Goal: Information Seeking & Learning: Find specific fact

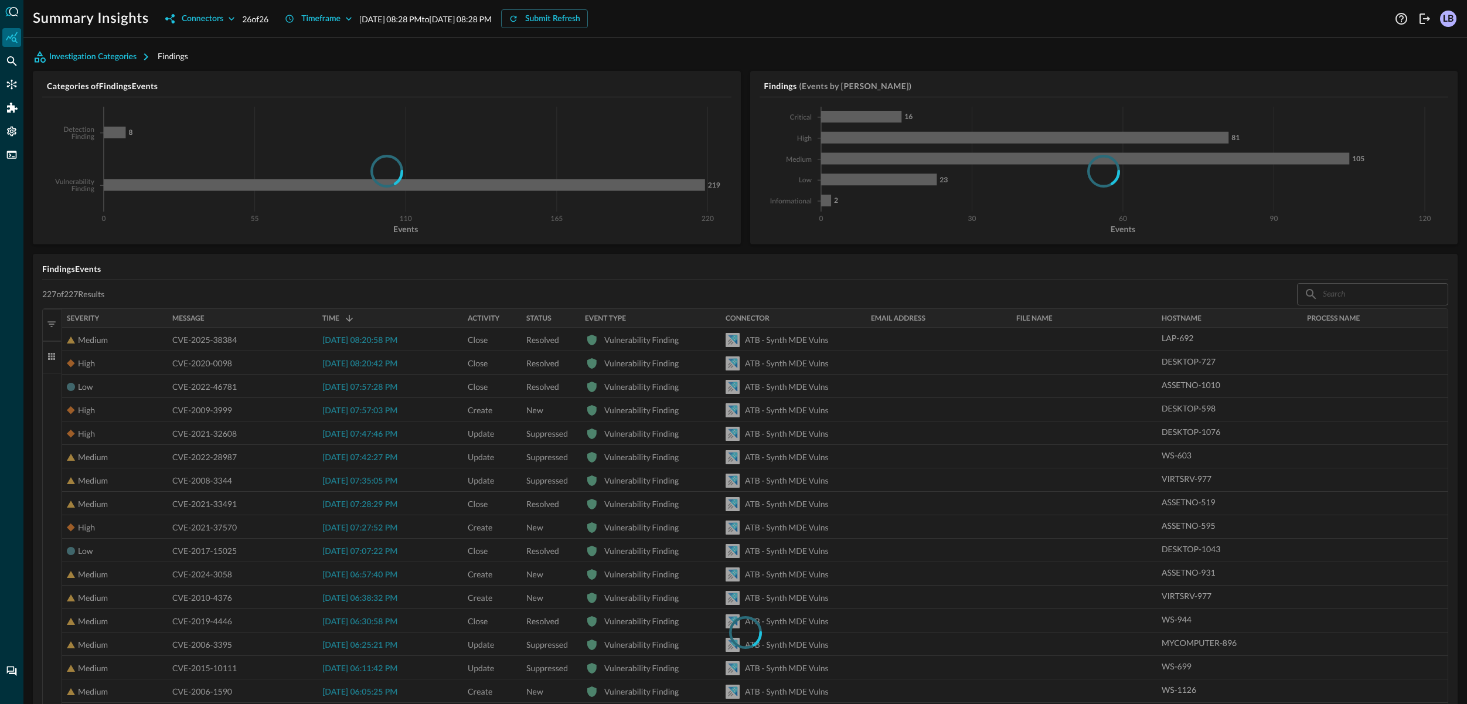
click at [410, 431] on div at bounding box center [745, 632] width 1406 height 648
click at [543, 435] on div at bounding box center [745, 632] width 1406 height 648
click at [792, 413] on div at bounding box center [745, 632] width 1406 height 648
drag, startPoint x: 773, startPoint y: 550, endPoint x: 774, endPoint y: 600, distance: 49.3
click at [774, 553] on div at bounding box center [745, 632] width 1406 height 648
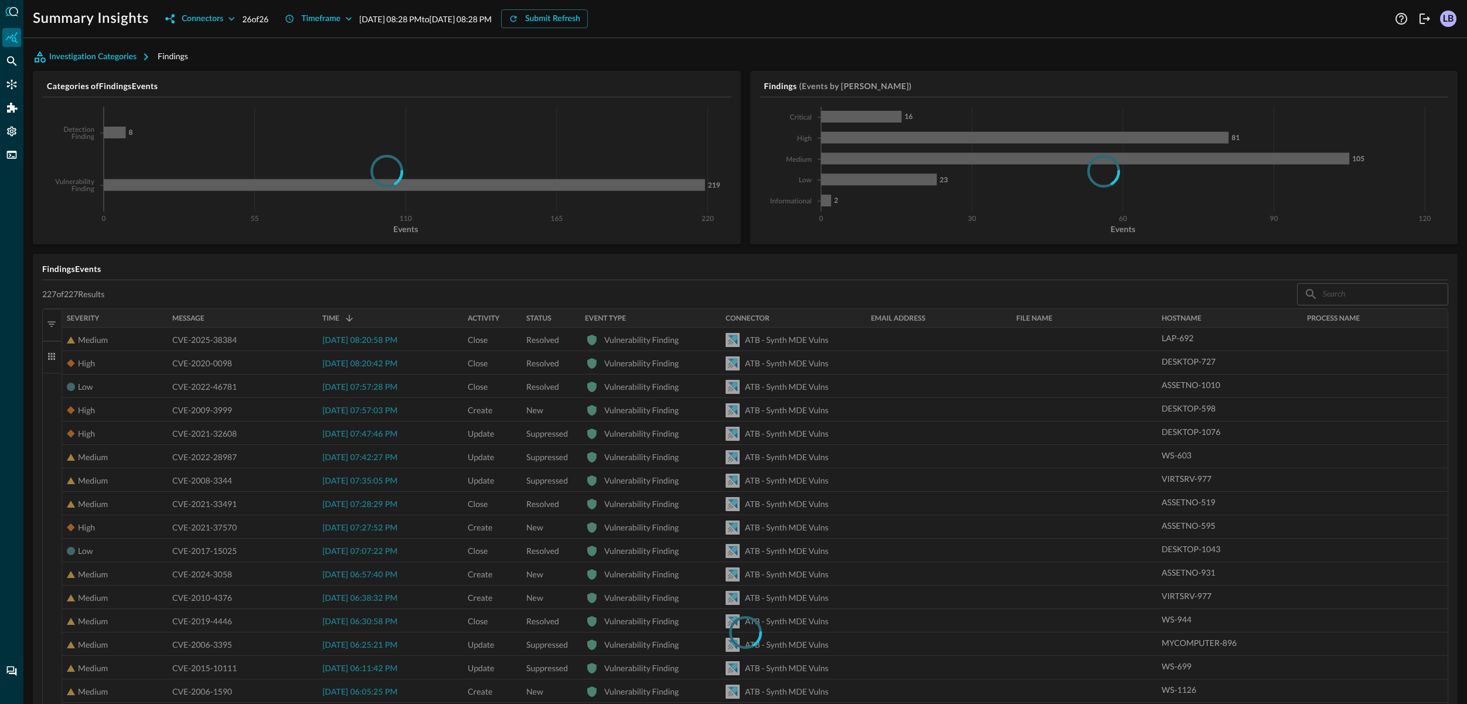
click at [822, 539] on div at bounding box center [745, 632] width 1406 height 648
drag, startPoint x: 809, startPoint y: 305, endPoint x: 810, endPoint y: 335, distance: 30.5
click at [808, 315] on div at bounding box center [745, 632] width 1406 height 648
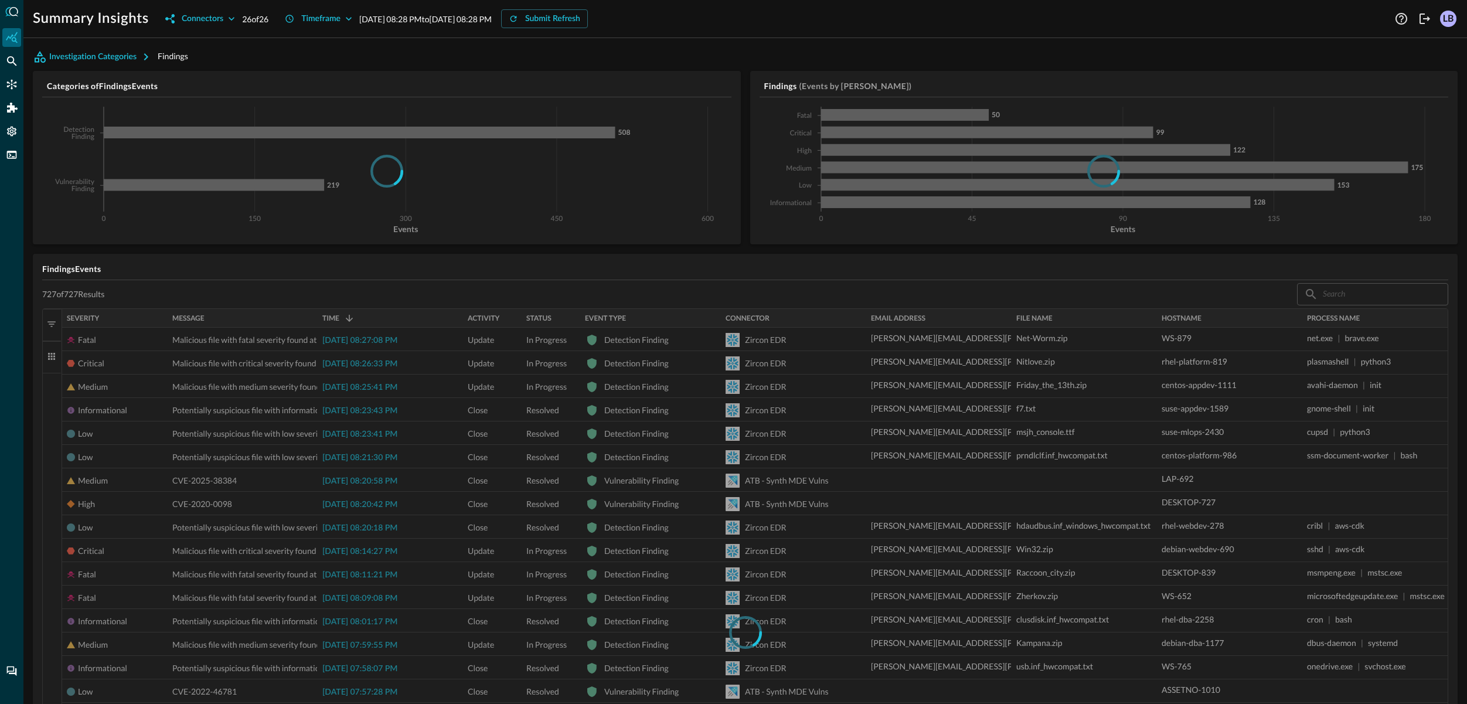
click at [477, 470] on div at bounding box center [745, 632] width 1406 height 648
click at [642, 502] on div at bounding box center [745, 632] width 1406 height 648
drag, startPoint x: 680, startPoint y: 384, endPoint x: 714, endPoint y: 447, distance: 71.3
click at [678, 417] on div at bounding box center [745, 632] width 1406 height 648
drag, startPoint x: 871, startPoint y: 495, endPoint x: 863, endPoint y: 462, distance: 33.3
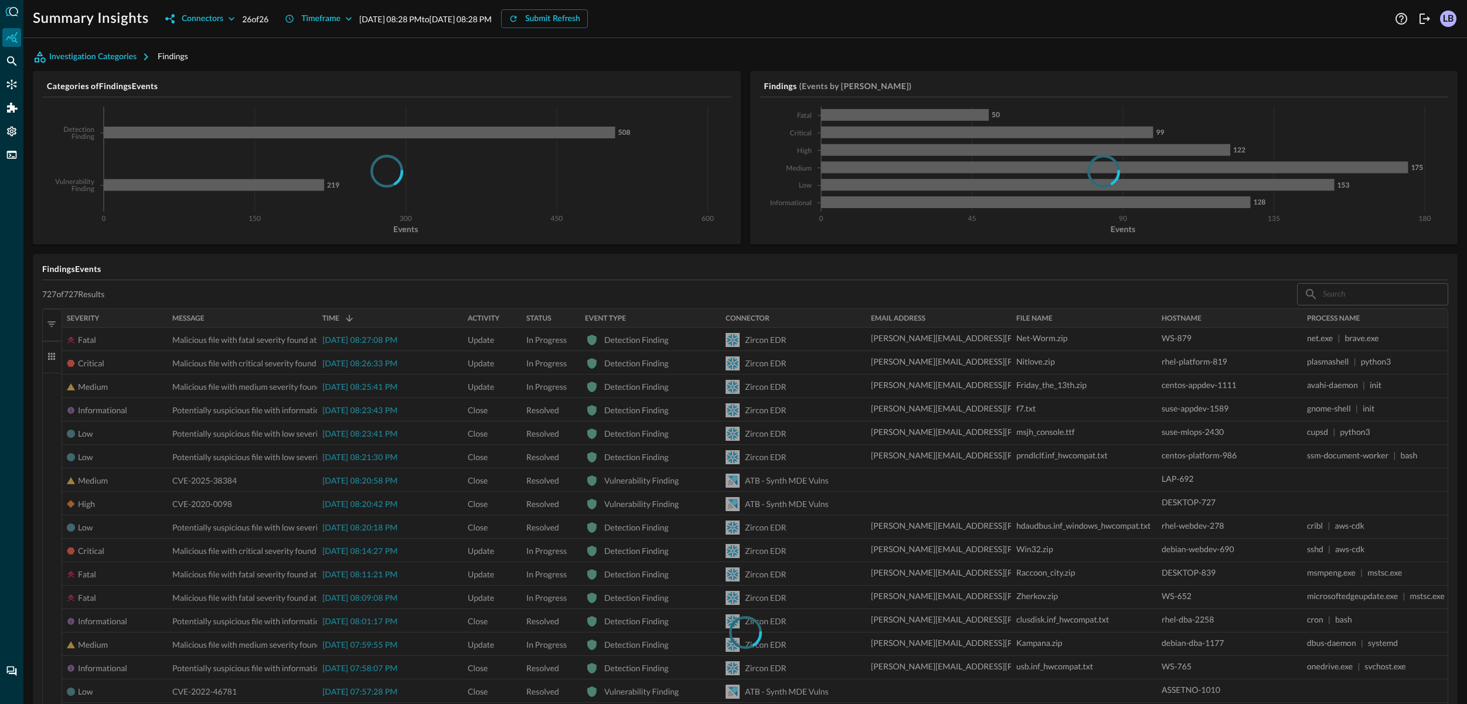
click at [874, 487] on div at bounding box center [745, 632] width 1406 height 648
click at [864, 418] on div at bounding box center [745, 632] width 1406 height 648
click at [863, 418] on div at bounding box center [745, 632] width 1406 height 648
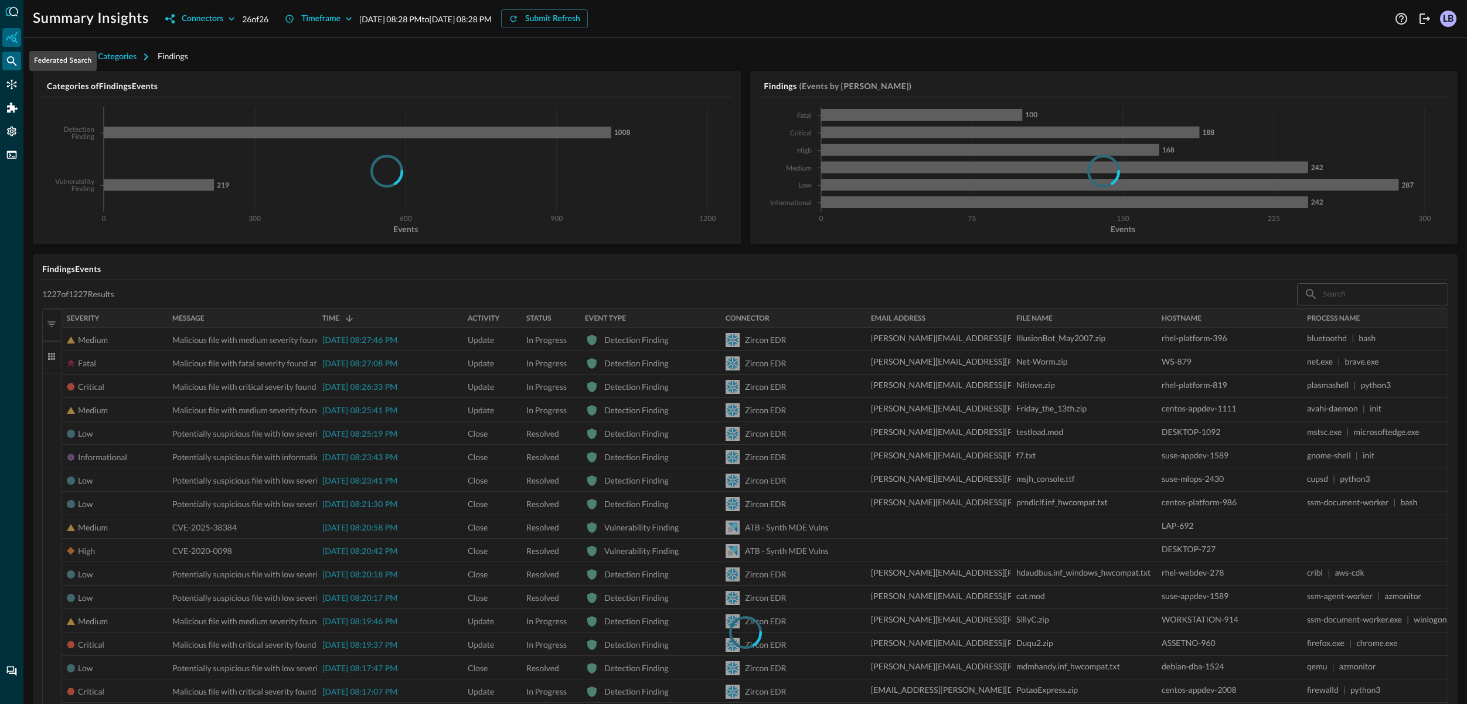
click at [7, 62] on icon "Federated Search" at bounding box center [12, 61] width 12 height 12
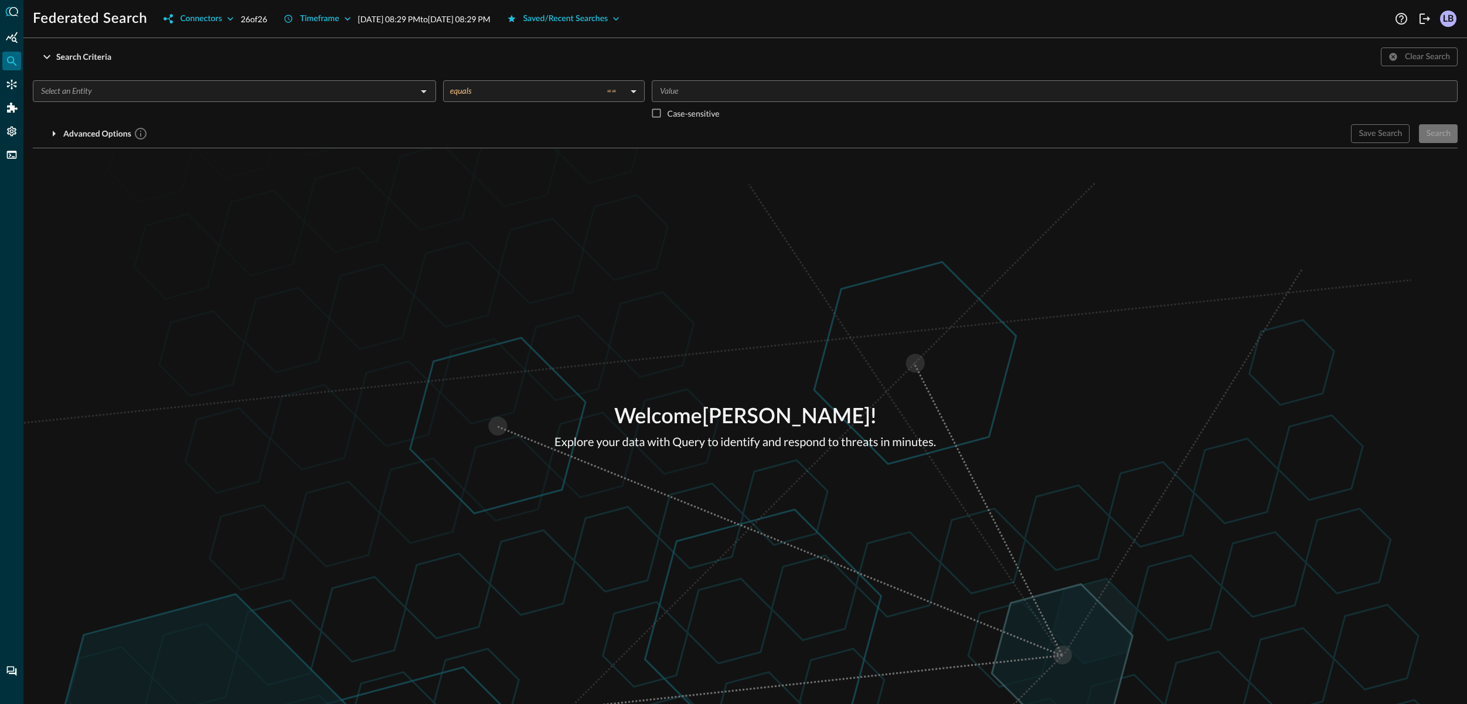
click at [161, 96] on input "text" at bounding box center [224, 91] width 377 height 15
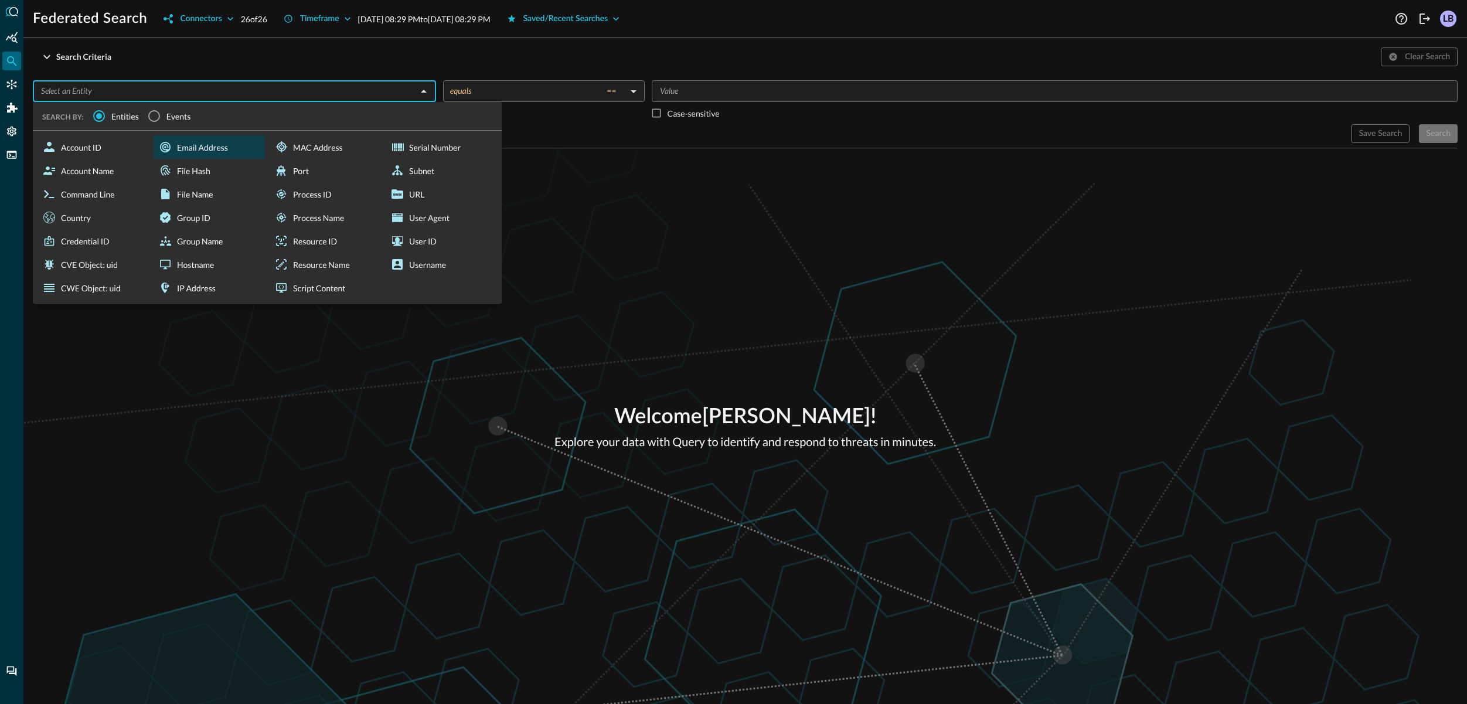
click at [195, 149] on div "Email Address" at bounding box center [209, 146] width 111 height 23
type input "Email Address"
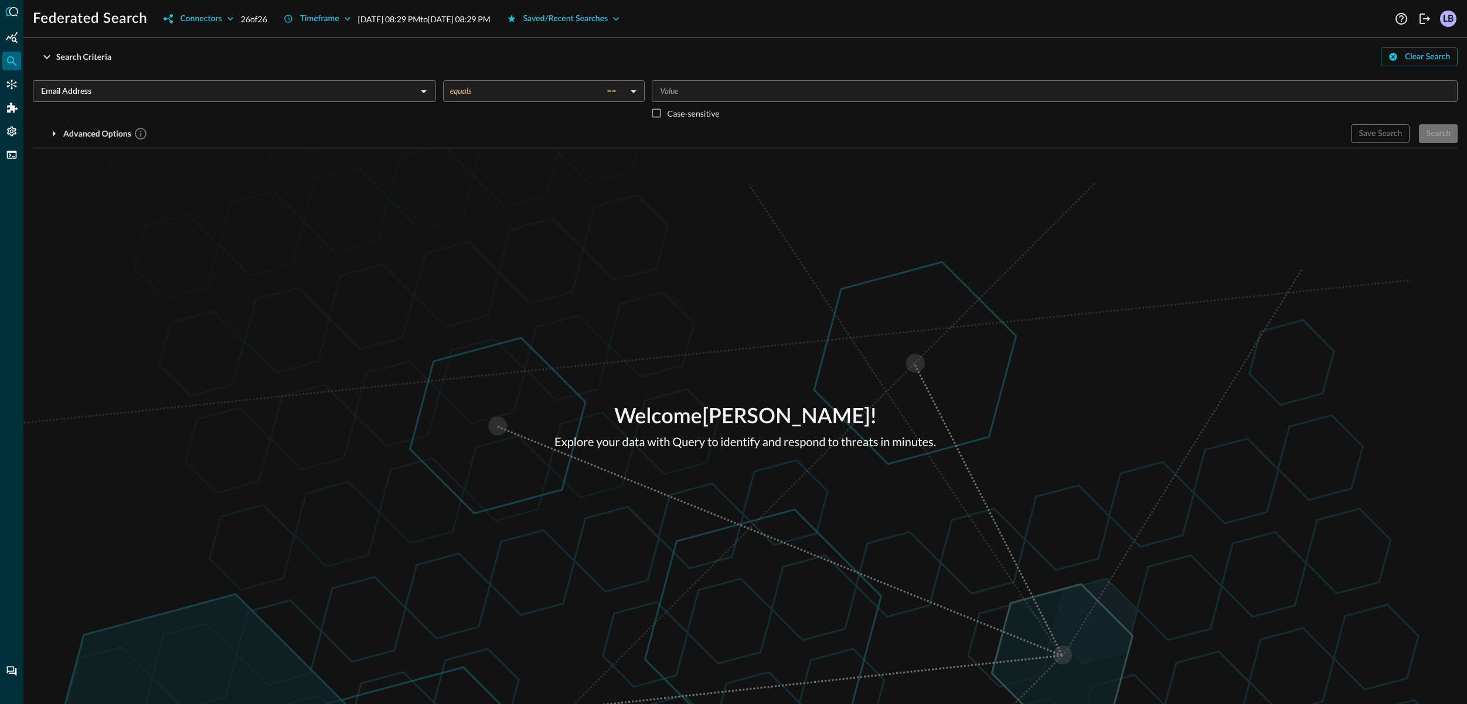
click at [468, 90] on body "Federated Search Connectors 26 of 26 Timeframe [DATE] 08:29 PM to [DATE] 08:29 …" at bounding box center [733, 352] width 1467 height 704
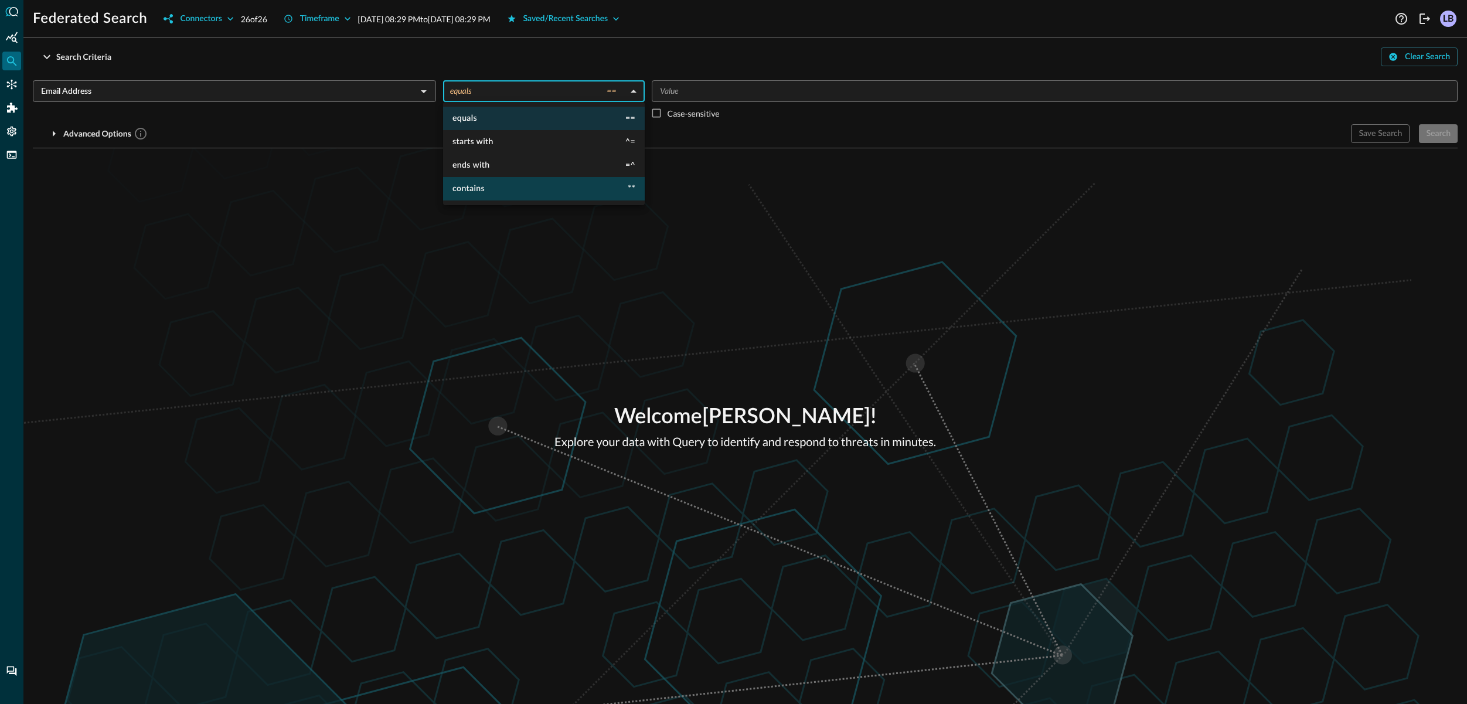
click at [586, 190] on li "contains **" at bounding box center [544, 188] width 202 height 23
type input "contains"
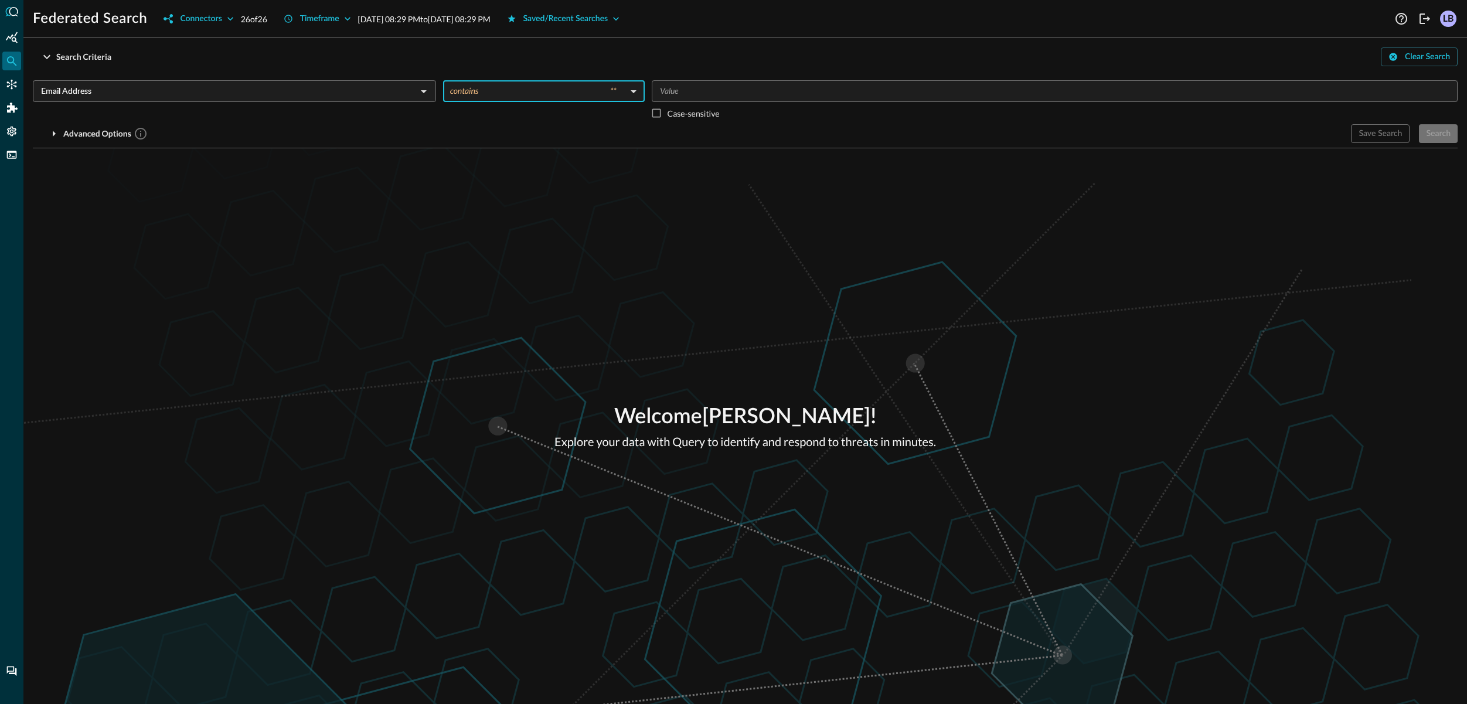
click at [723, 89] on input "Value" at bounding box center [1053, 91] width 797 height 15
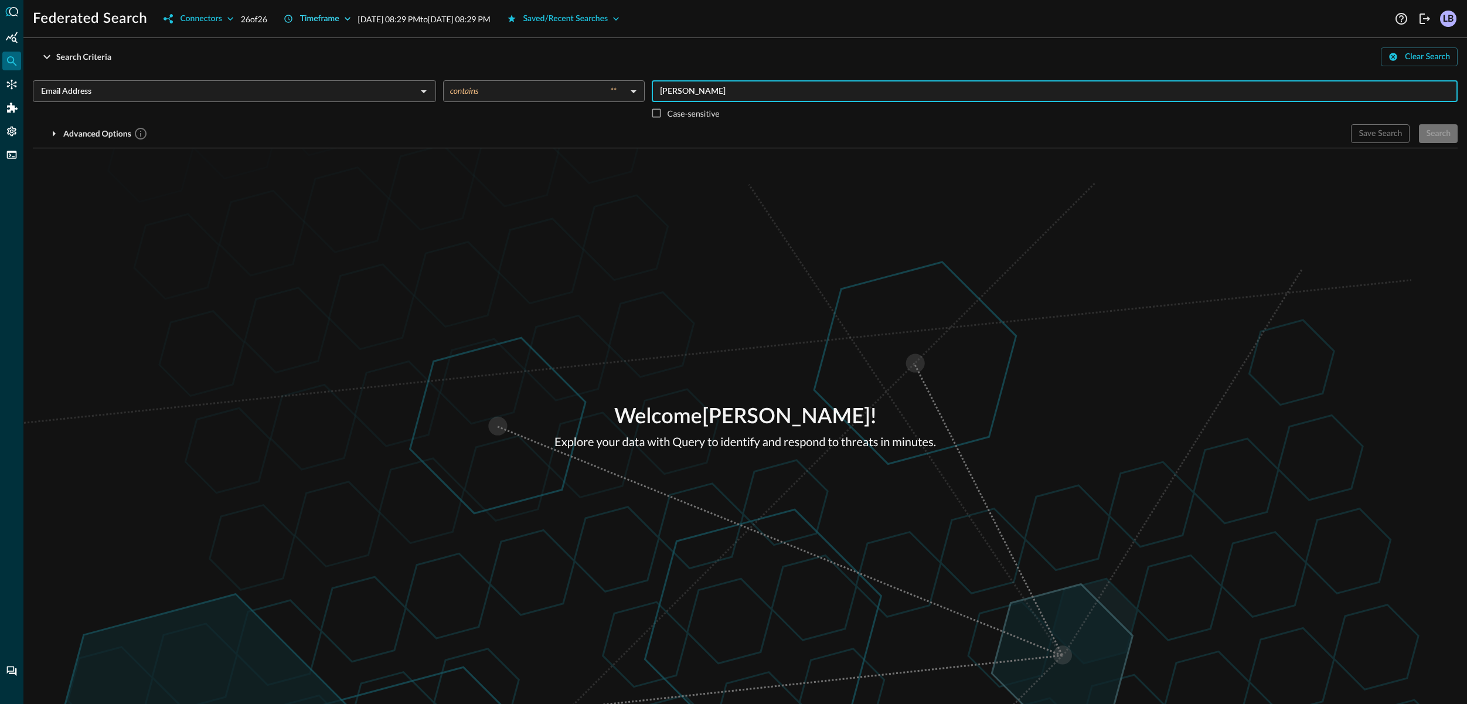
type input "[PERSON_NAME]"
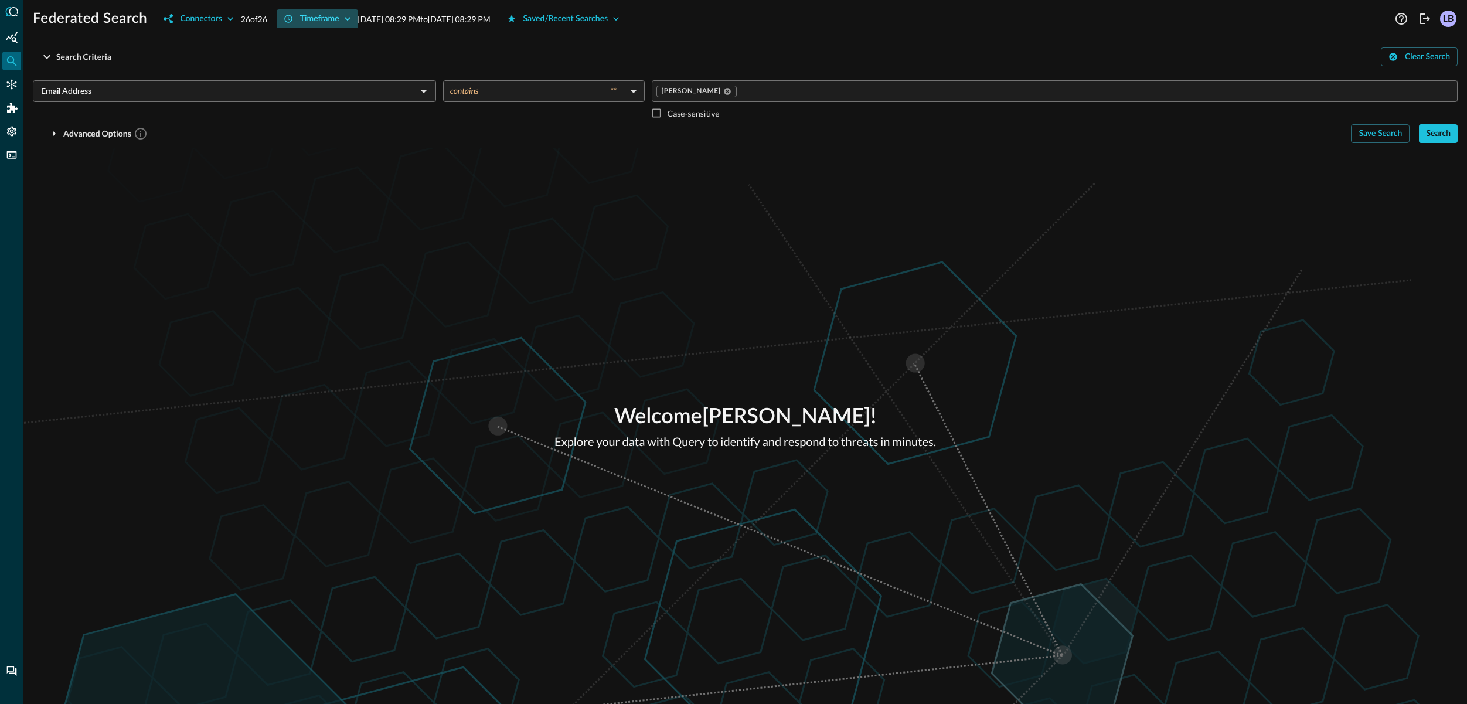
click at [352, 17] on icon "button" at bounding box center [348, 19] width 12 height 12
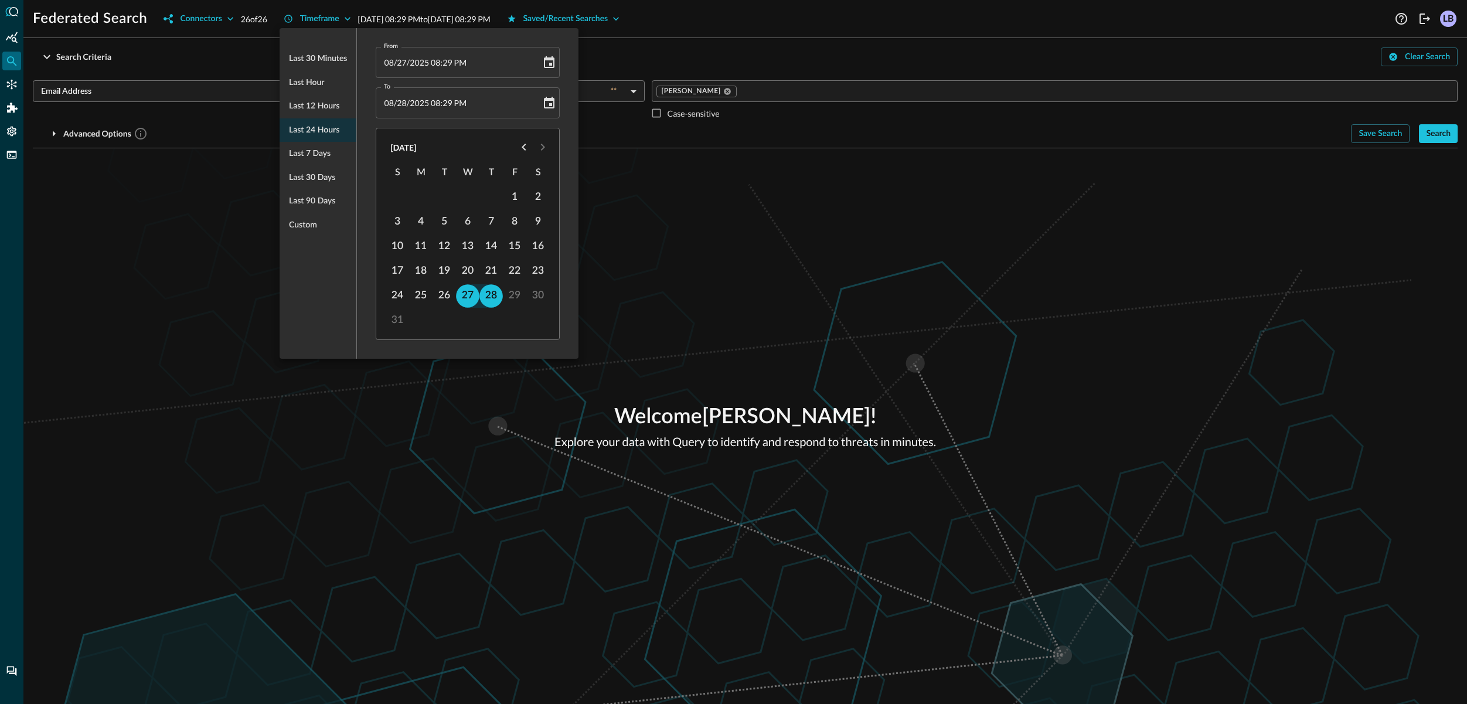
click at [325, 131] on ul "Last 30 minutes Last hour Last 12 hours Last 24 hours Last 7 days Last 30 days …" at bounding box center [318, 141] width 77 height 199
click at [1451, 131] on div at bounding box center [733, 352] width 1467 height 704
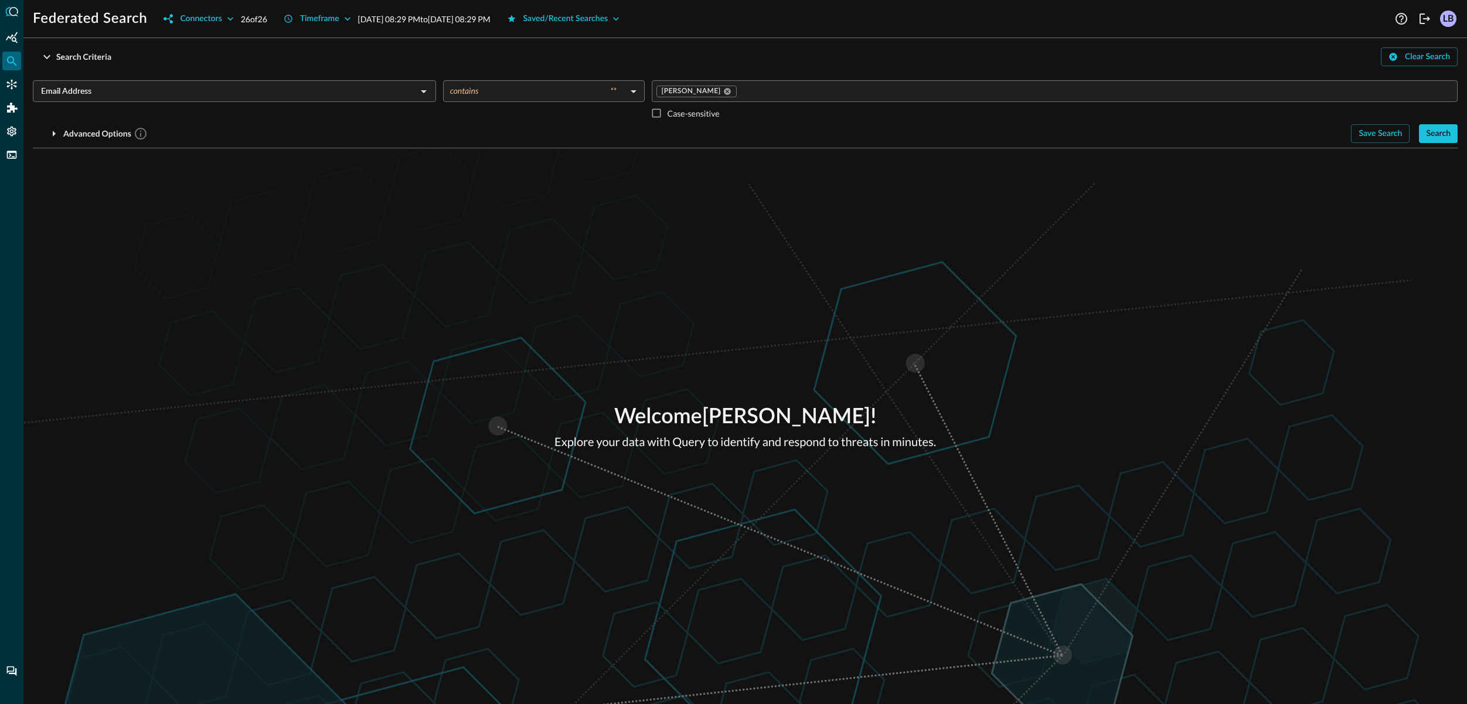
click at [1451, 136] on button "Search" at bounding box center [1438, 133] width 39 height 19
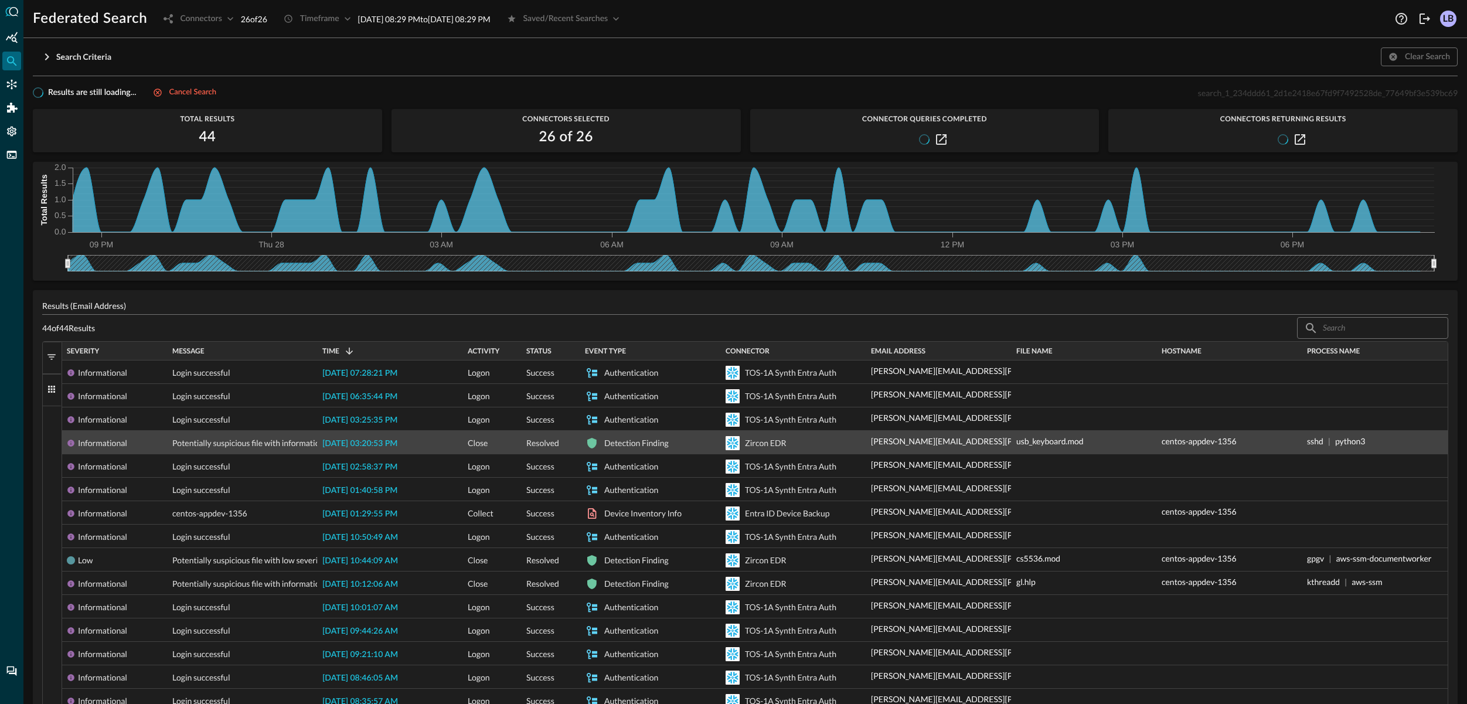
click at [744, 443] on div "Zircon EDR" at bounding box center [756, 442] width 60 height 23
click at [971, 436] on p "[PERSON_NAME][EMAIL_ADDRESS][PERSON_NAME][DOMAIN_NAME]" at bounding box center [1003, 441] width 265 height 12
click at [369, 448] on span "[DATE] 03:20:53 PM" at bounding box center [359, 444] width 75 height 8
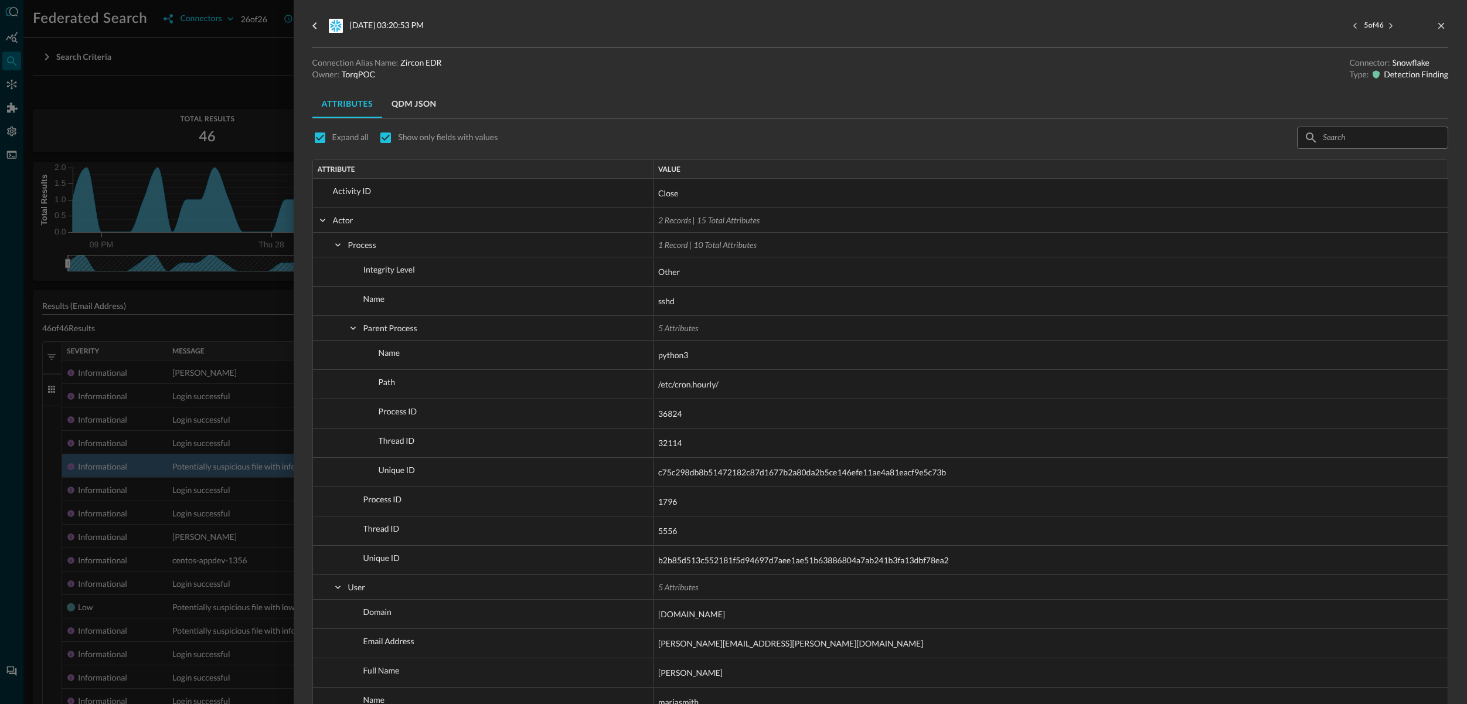
click at [167, 420] on div at bounding box center [733, 352] width 1467 height 704
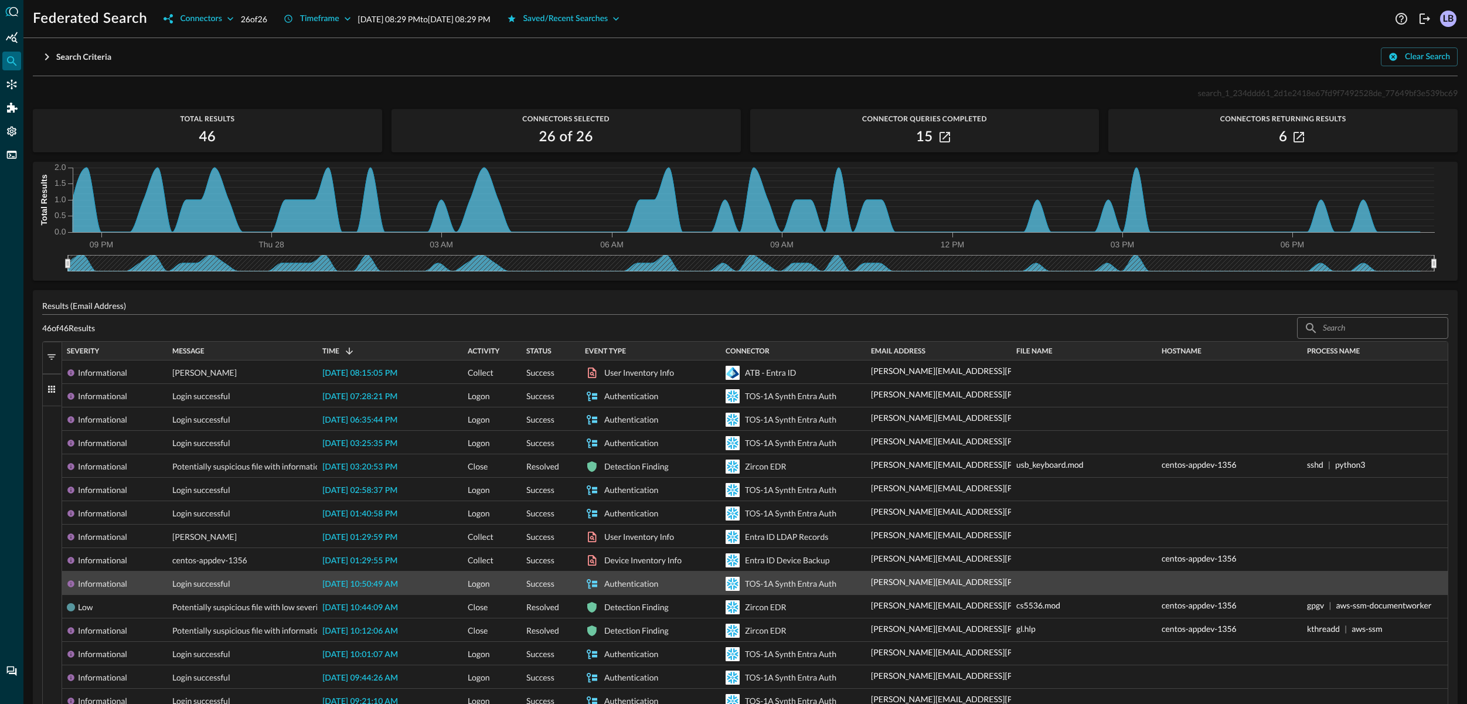
click at [363, 585] on span "[DATE] 10:50:49 AM" at bounding box center [360, 584] width 76 height 8
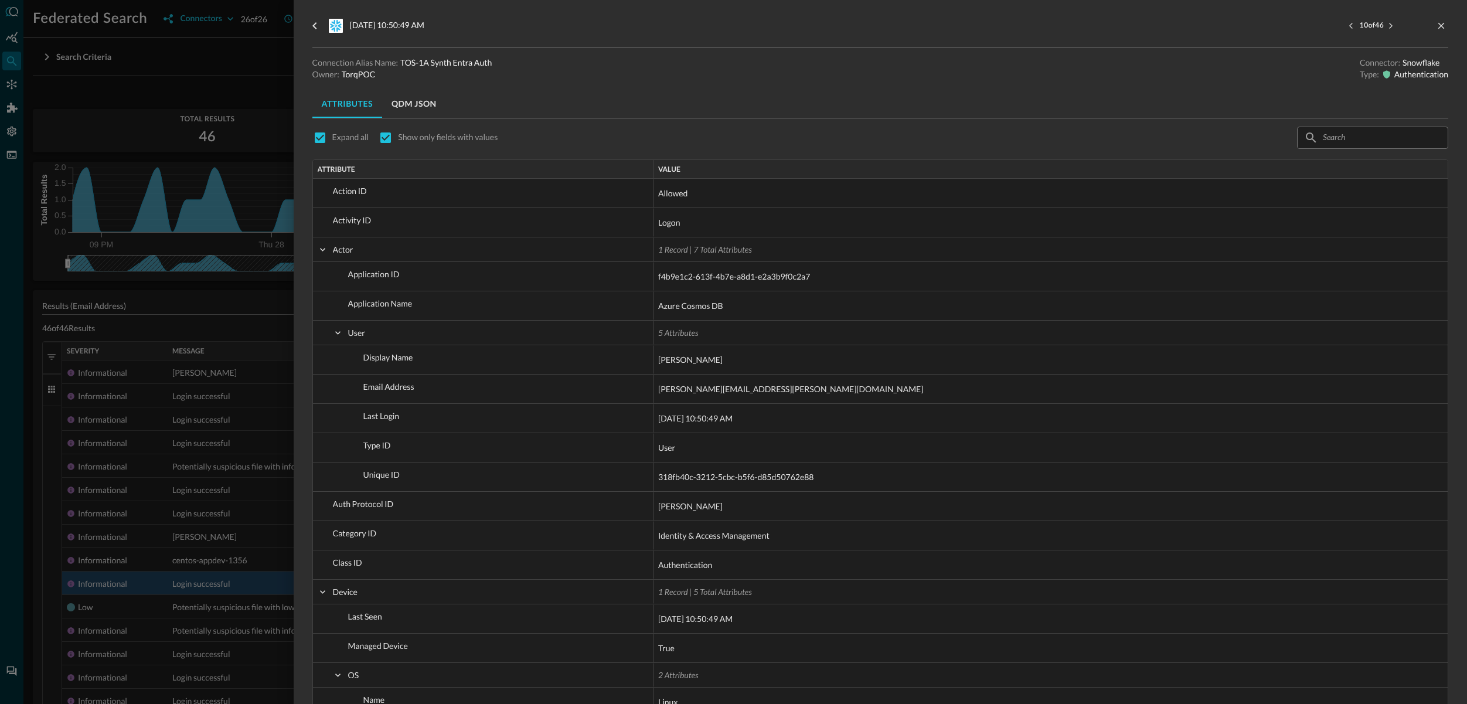
click at [257, 540] on div at bounding box center [733, 352] width 1467 height 704
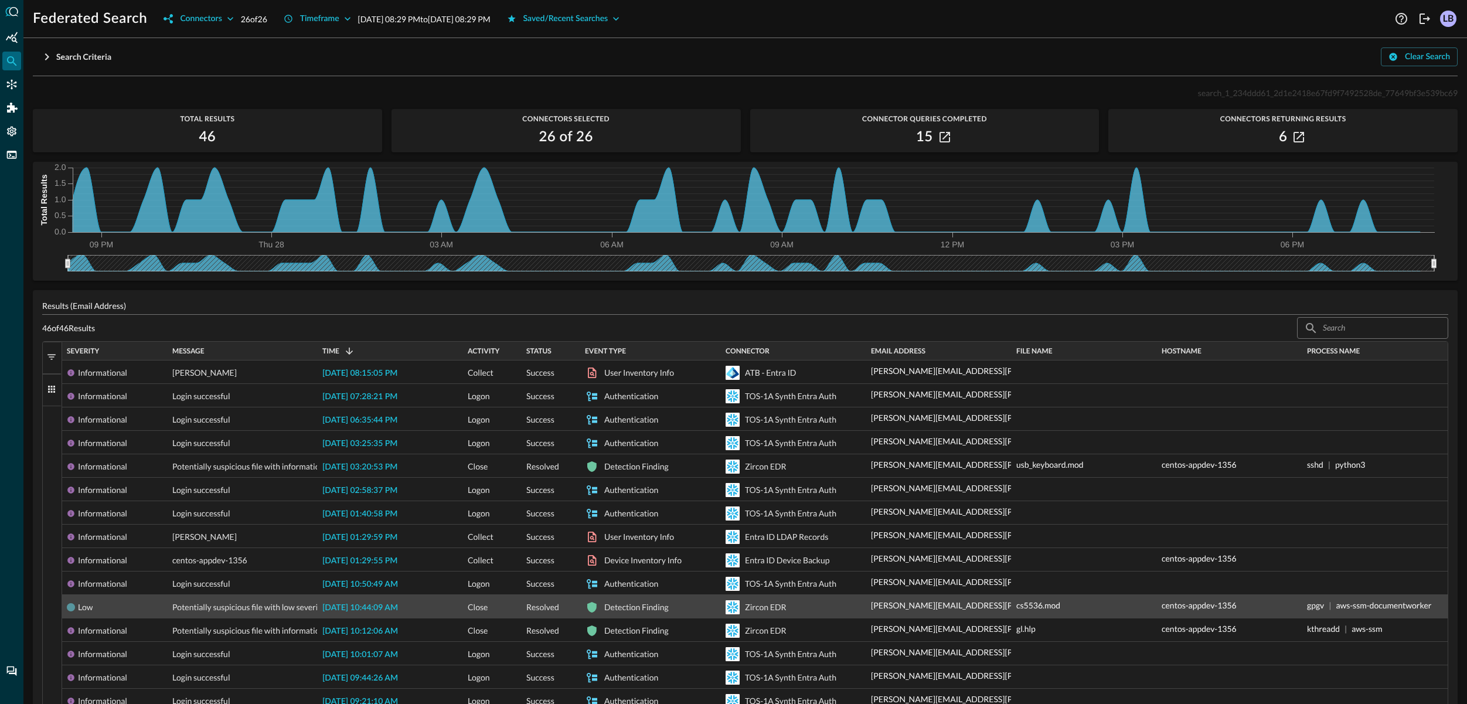
click at [741, 615] on div "Zircon EDR" at bounding box center [756, 607] width 60 height 23
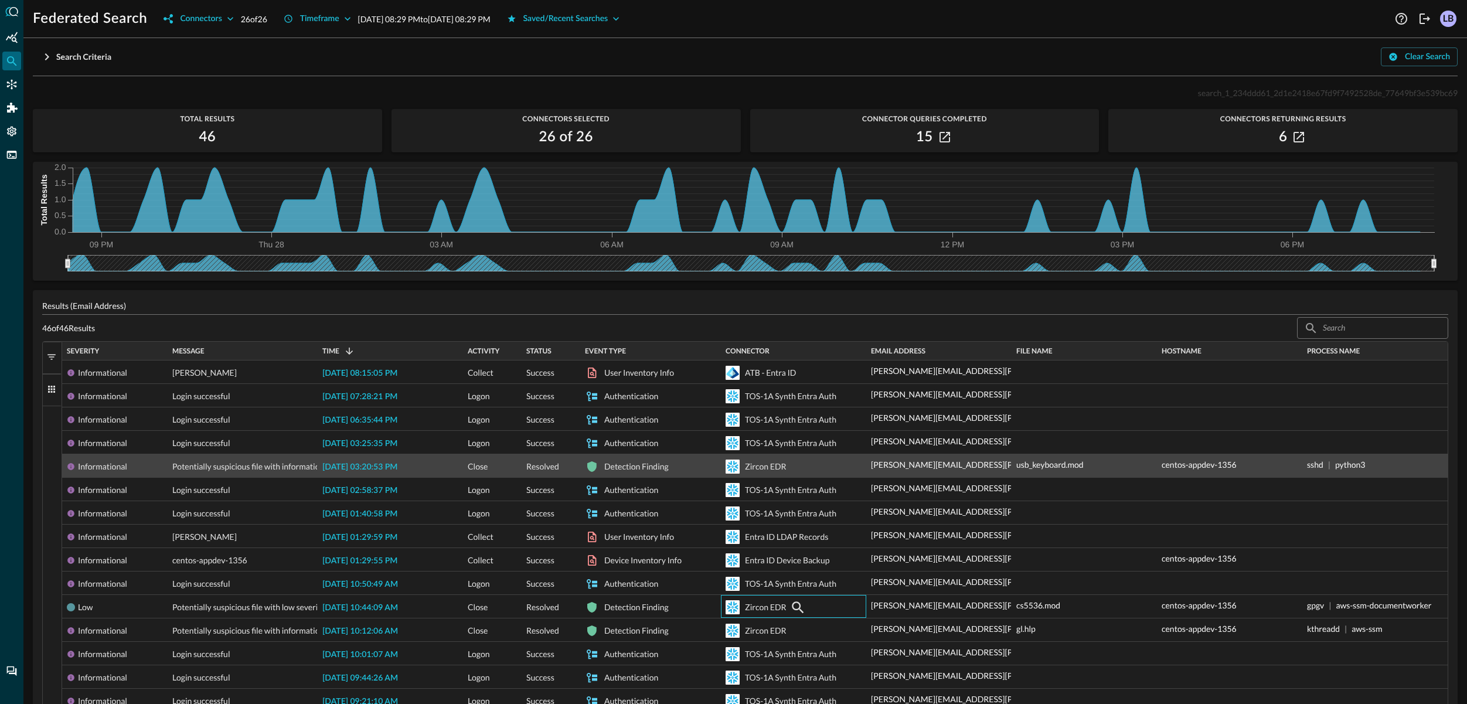
click at [1058, 471] on div "usb_keyboard.mod" at bounding box center [1084, 464] width 136 height 19
click at [1093, 462] on icon "button" at bounding box center [1095, 464] width 14 height 14
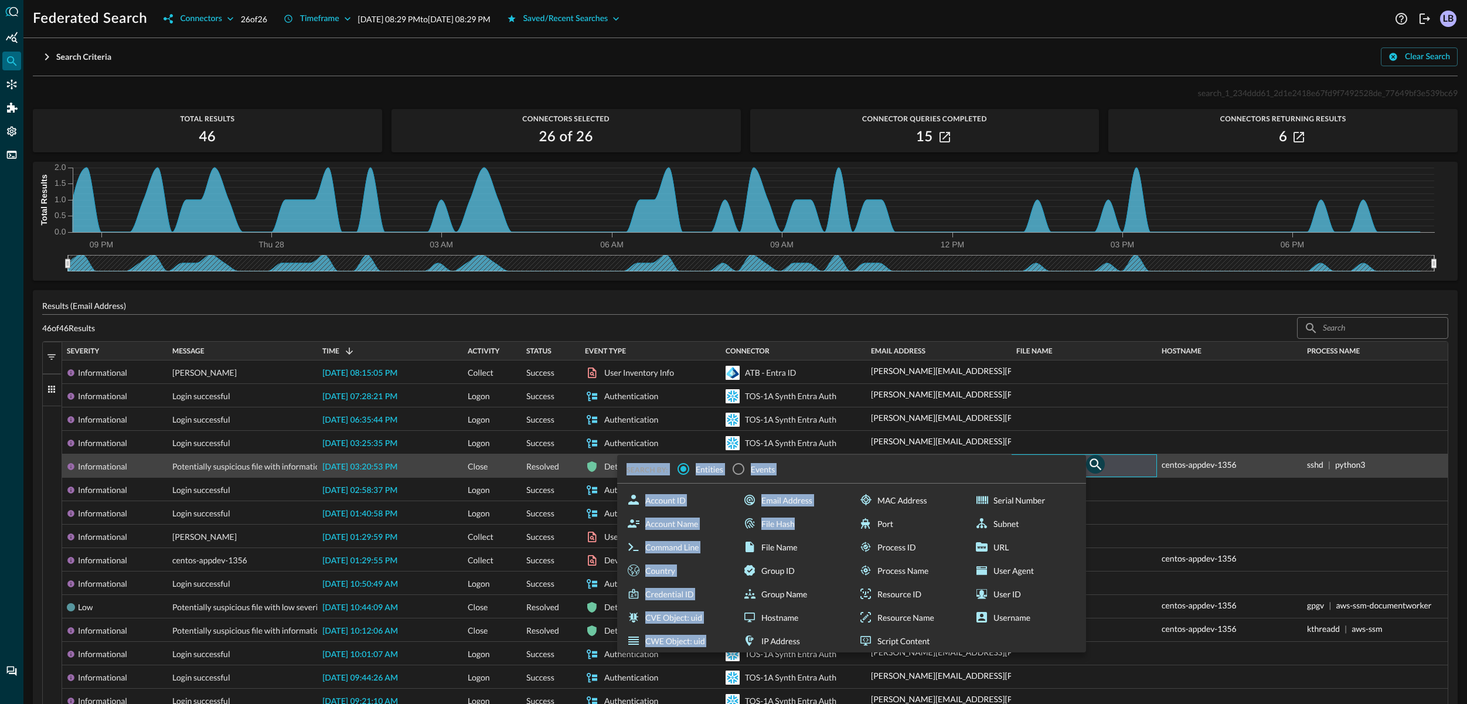
drag, startPoint x: 798, startPoint y: 551, endPoint x: 1096, endPoint y: 466, distance: 309.7
click at [1096, 466] on body "Federated Search Connectors 26 of 26 Timeframe [DATE] 08:29 PM to [DATE] 08:29 …" at bounding box center [733, 352] width 1467 height 704
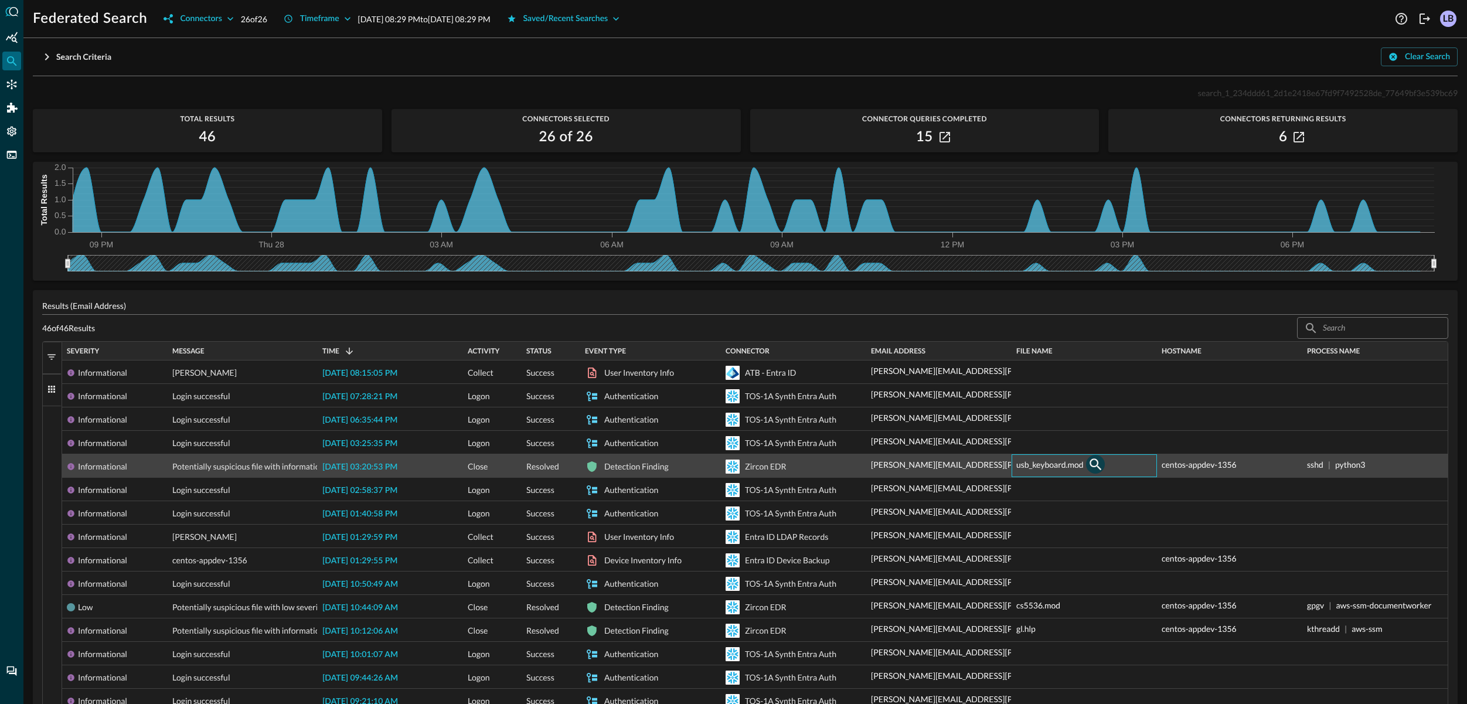
click at [1091, 462] on icon "button" at bounding box center [1095, 464] width 14 height 14
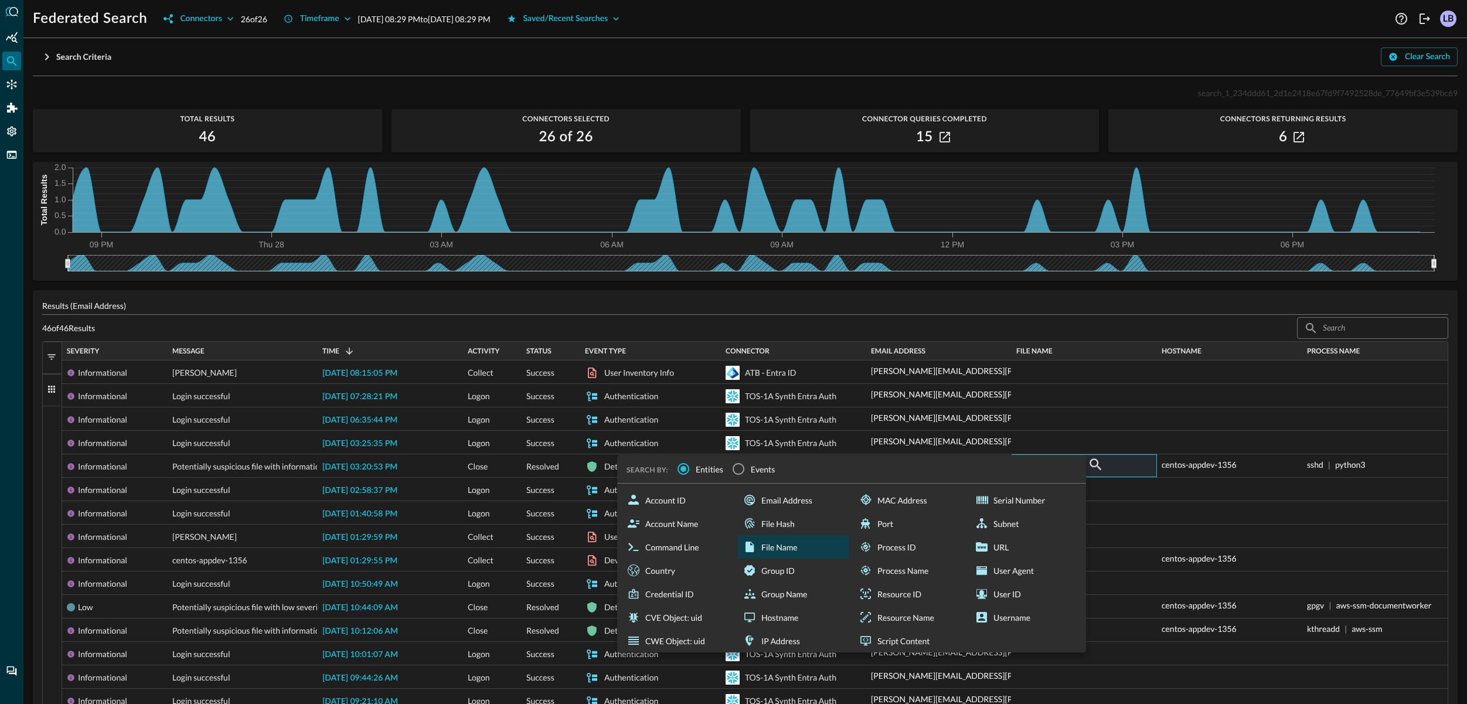
click at [778, 545] on div "File Name" at bounding box center [793, 546] width 111 height 23
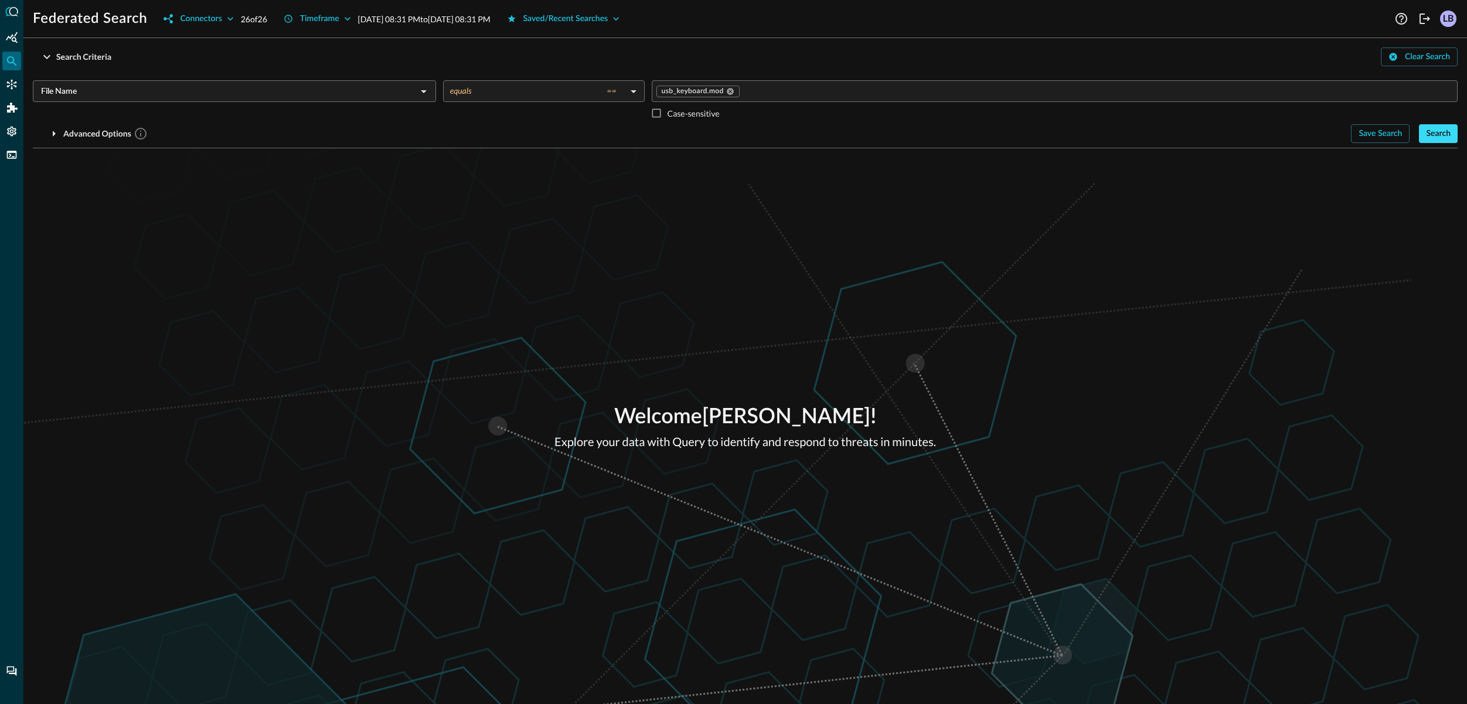
click at [1433, 137] on div "Search" at bounding box center [1438, 134] width 25 height 15
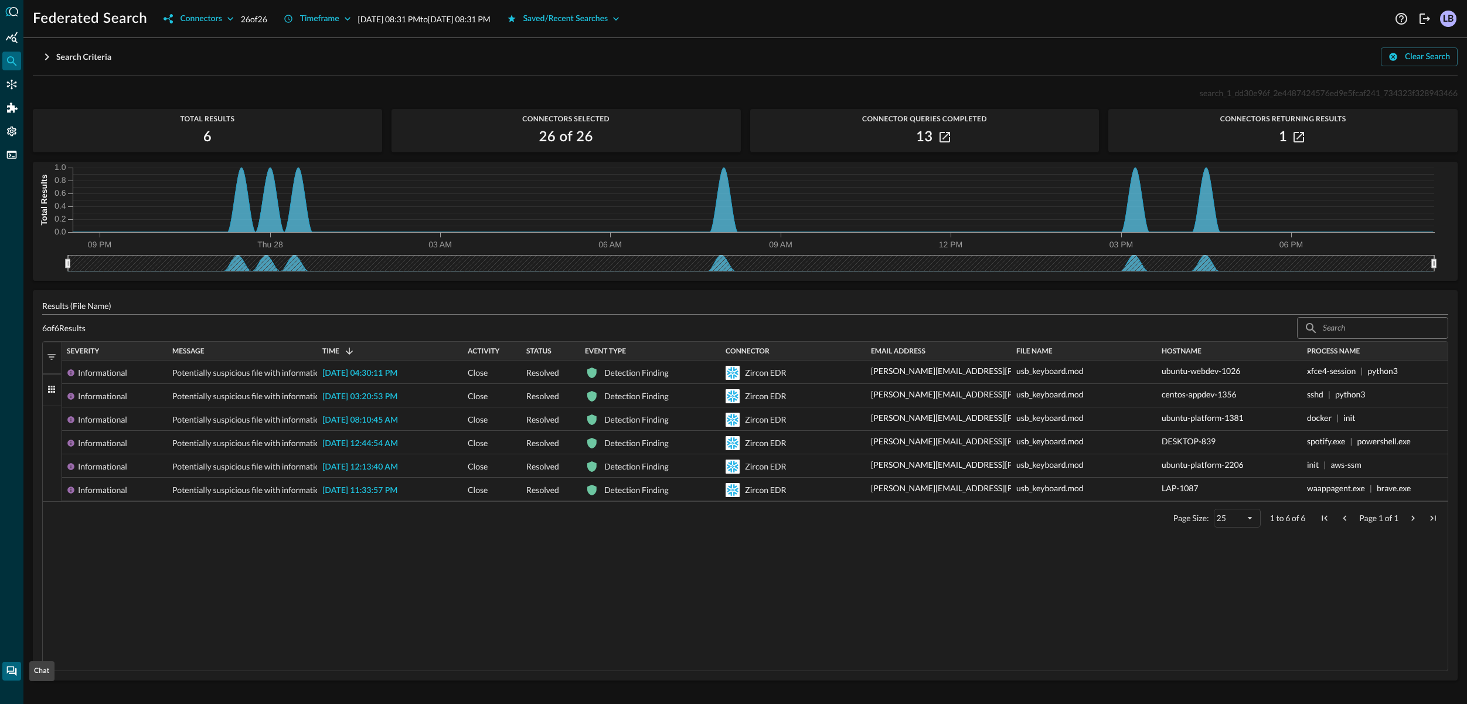
click at [11, 669] on icon "Chat" at bounding box center [12, 671] width 12 height 12
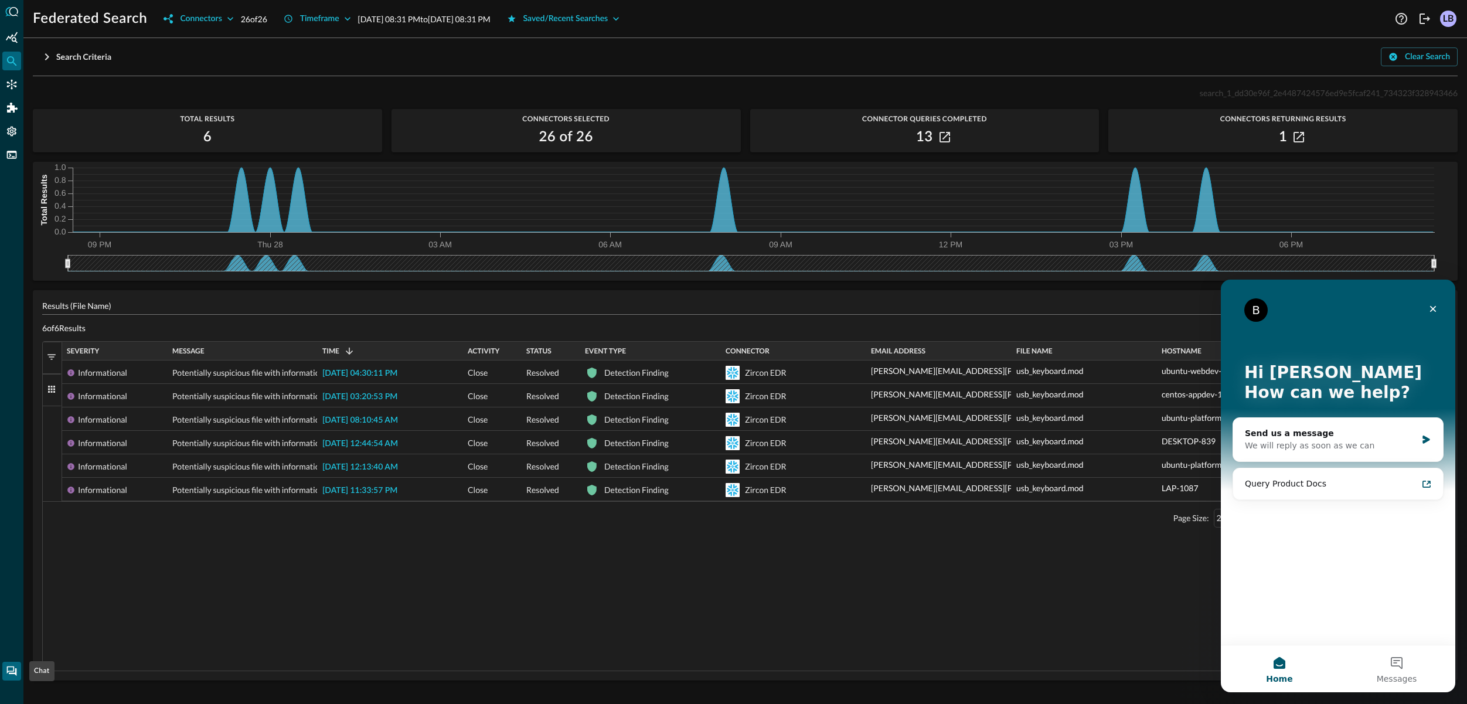
click at [11, 669] on icon "Chat" at bounding box center [12, 671] width 12 height 12
click at [1439, 309] on div "Close" at bounding box center [1433, 308] width 21 height 21
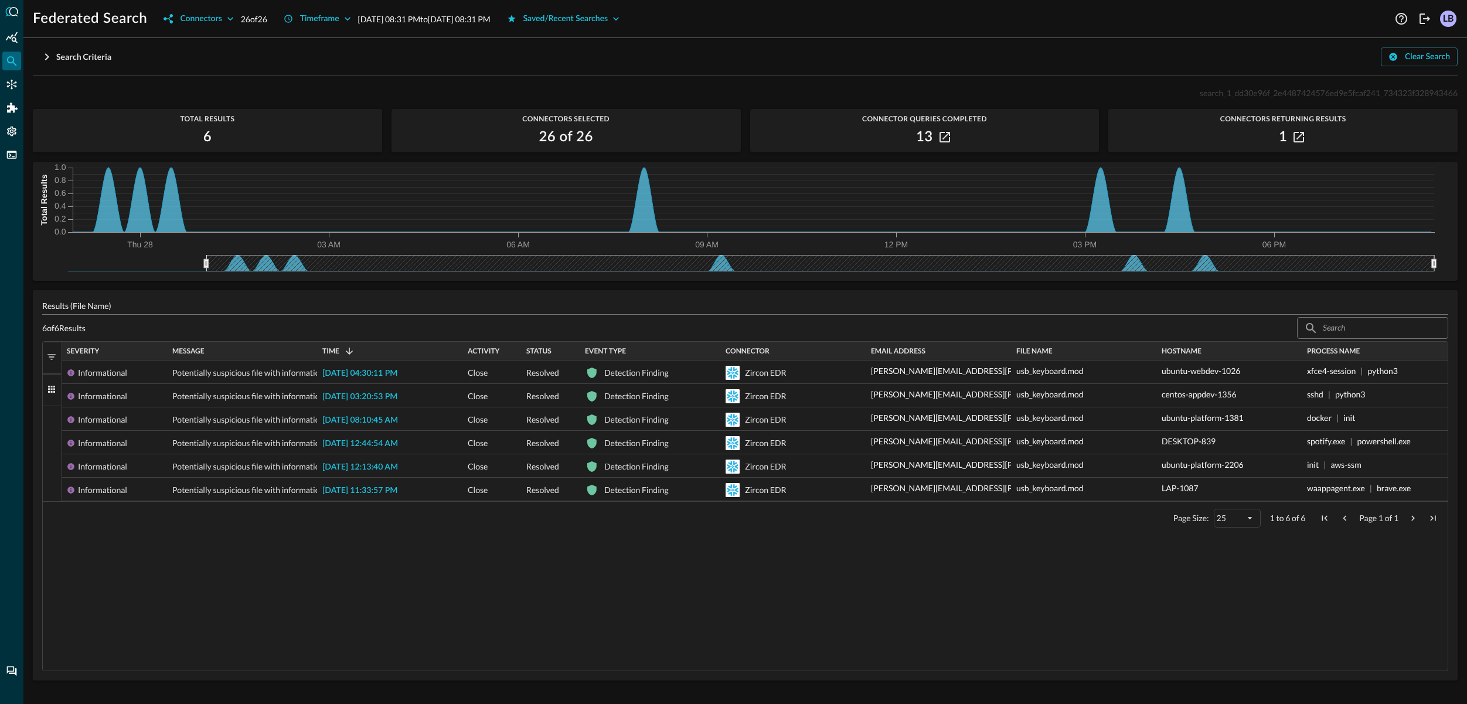
drag, startPoint x: 67, startPoint y: 263, endPoint x: 206, endPoint y: 259, distance: 139.0
click at [206, 259] on icon at bounding box center [206, 263] width 5 height 9
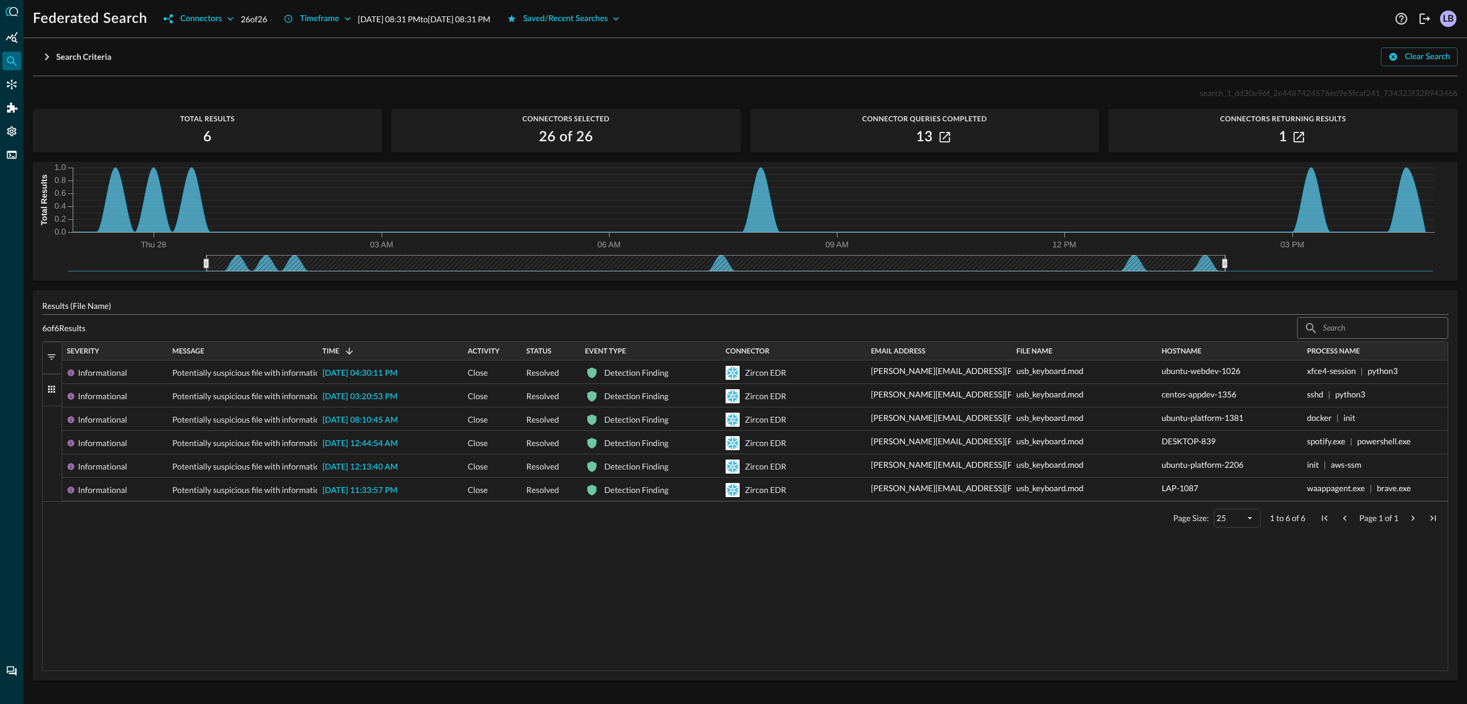
drag, startPoint x: 1433, startPoint y: 263, endPoint x: 1224, endPoint y: 254, distance: 208.9
click at [1224, 254] on div "Thu 28 03 AM 06 AM 09 AM 12 PM 03 PM 0.0 0.2 0.4 0.6 0.8 1.0 Total Results" at bounding box center [745, 217] width 1425 height 110
